Goal: Book appointment/travel/reservation

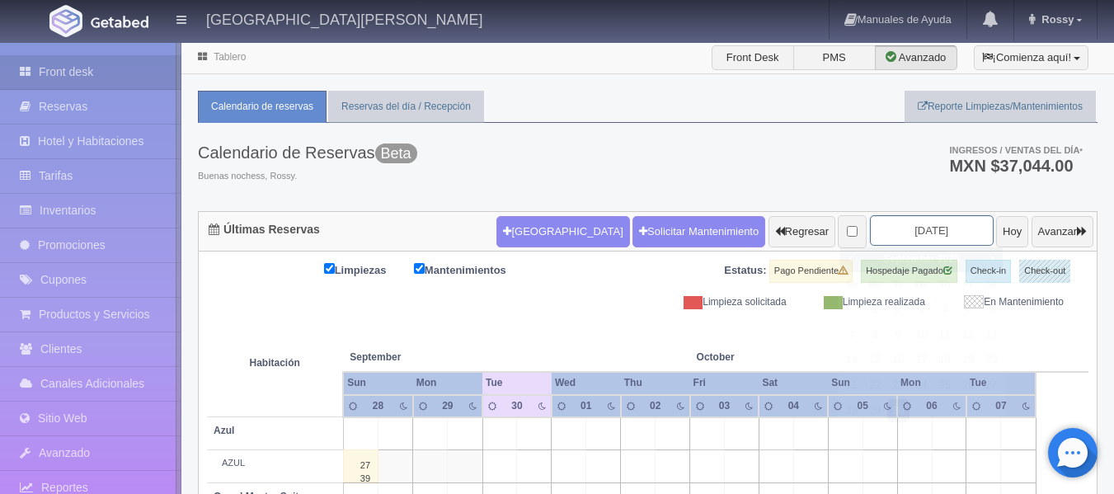
click at [947, 229] on input "[DATE]" at bounding box center [932, 230] width 124 height 31
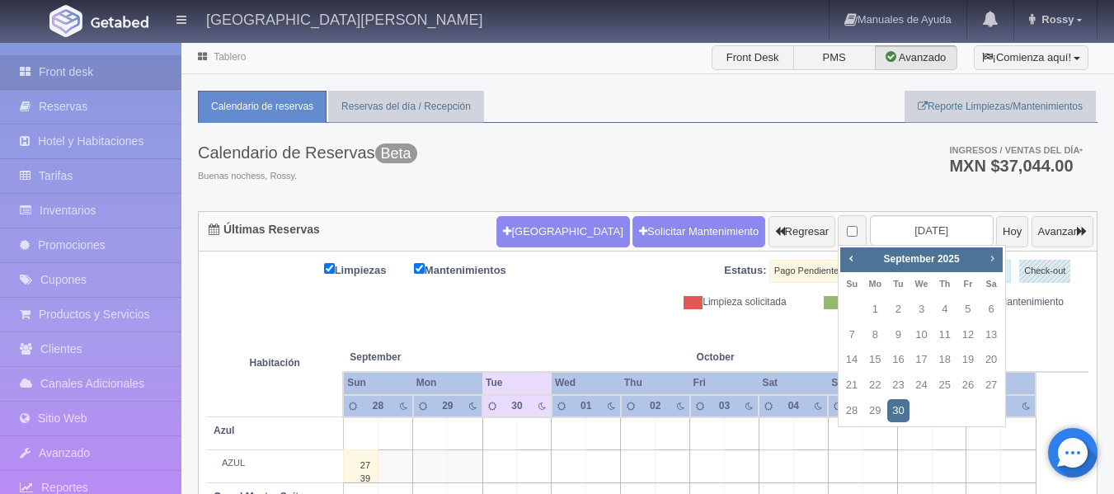
click at [994, 257] on span "Next" at bounding box center [991, 257] width 13 height 13
click at [989, 313] on link "1" at bounding box center [990, 310] width 21 height 24
type input "[DATE]"
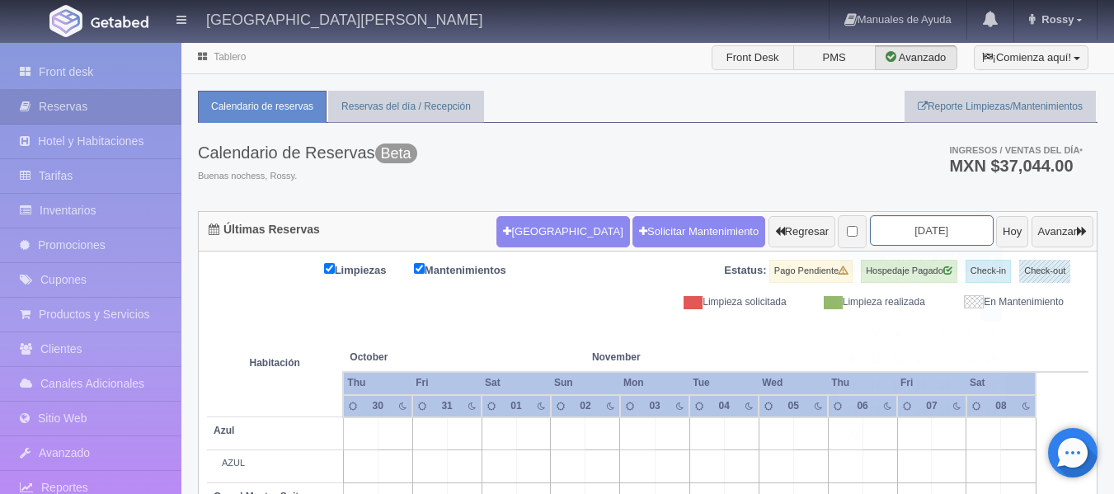
click at [932, 234] on input "[DATE]" at bounding box center [932, 230] width 124 height 31
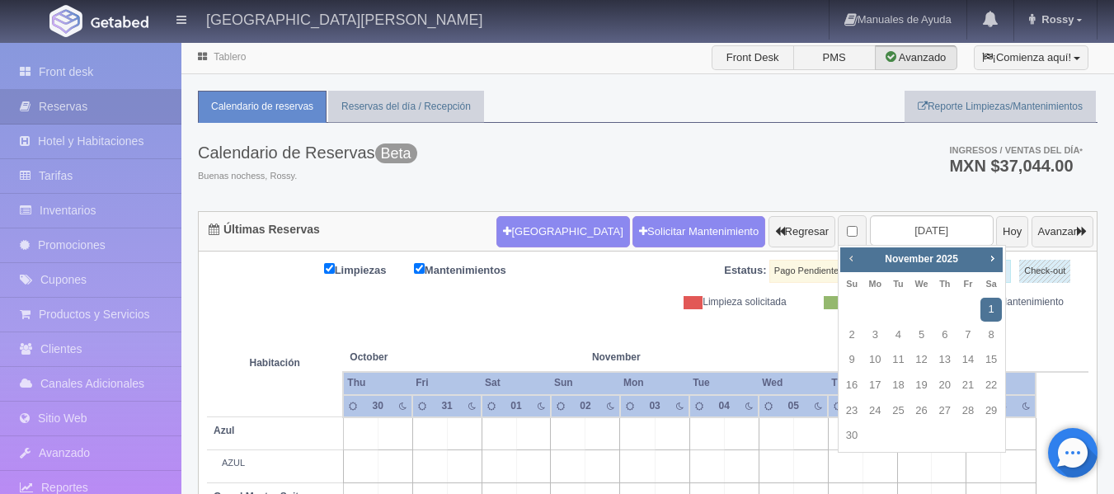
click at [852, 260] on span "Prev" at bounding box center [850, 257] width 13 height 13
click at [987, 259] on span "Next" at bounding box center [991, 257] width 13 height 13
click at [926, 303] on link "1" at bounding box center [921, 310] width 21 height 24
type input "2025-10-01"
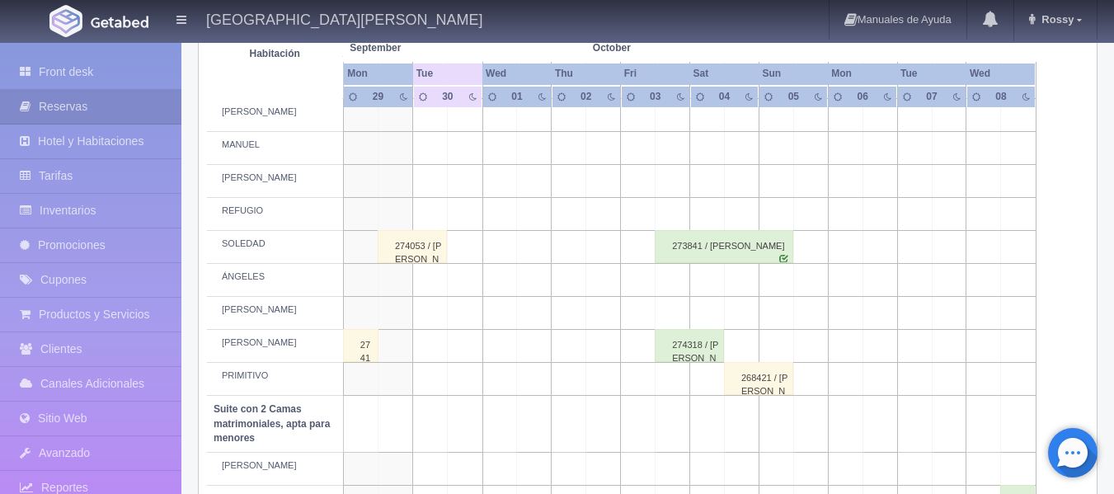
scroll to position [907, 0]
